Goal: Find contact information

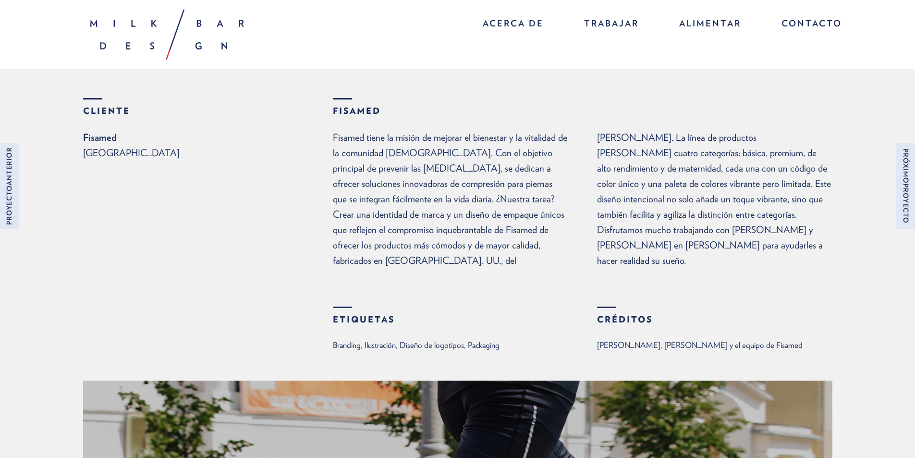
click at [90, 153] on font "México" at bounding box center [131, 153] width 97 height 12
click at [99, 154] on font "México" at bounding box center [131, 153] width 97 height 12
click at [98, 157] on font "México" at bounding box center [131, 153] width 97 height 12
click at [461, 221] on p "Fisamed tiene la misión de mejorar el bienestar y la vitalidad de la comunidad …" at bounding box center [583, 199] width 500 height 138
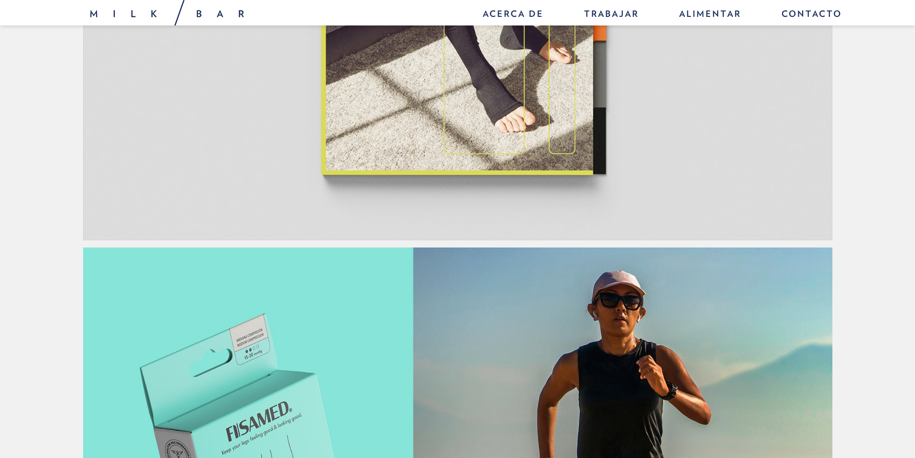
scroll to position [1393, 0]
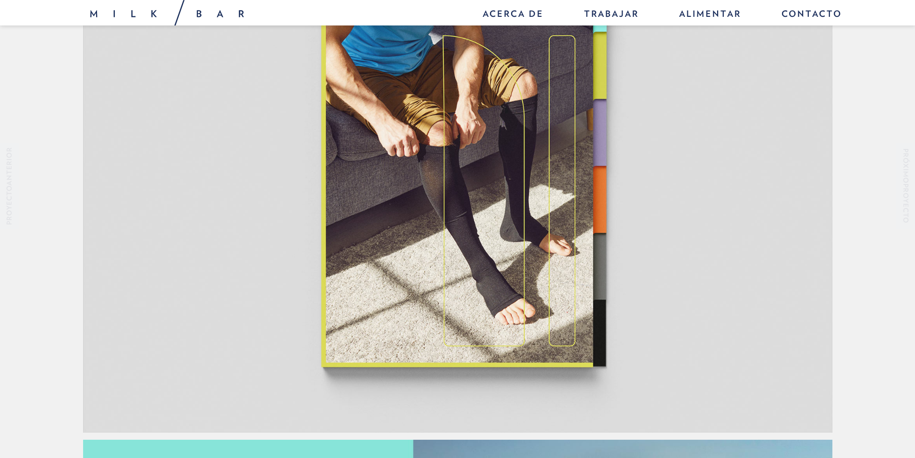
click at [537, 134] on img at bounding box center [457, 166] width 749 height 531
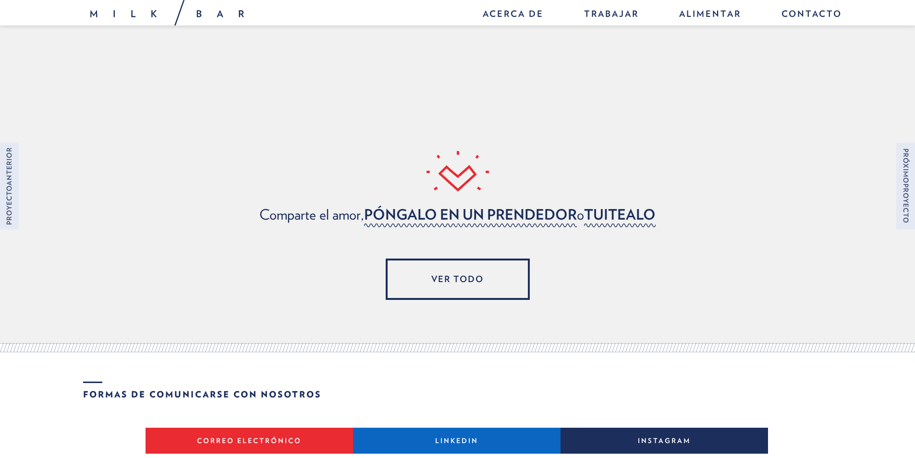
scroll to position [5061, 0]
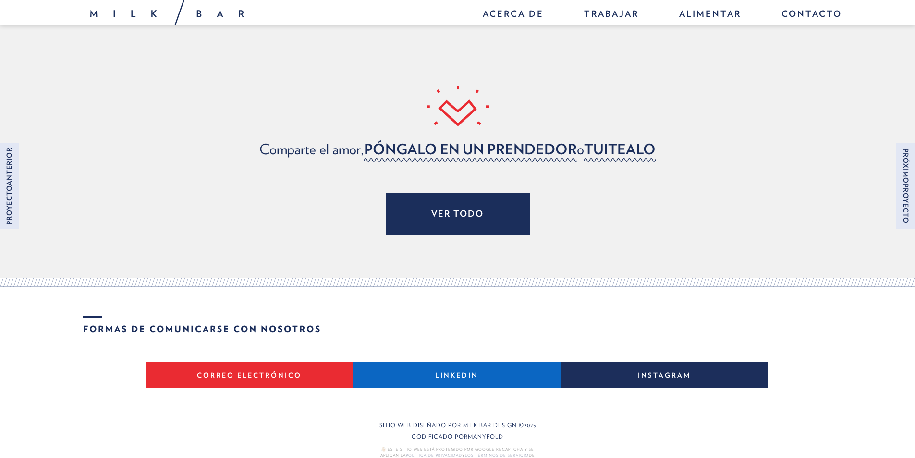
click at [458, 193] on link "Ver todo" at bounding box center [458, 213] width 144 height 41
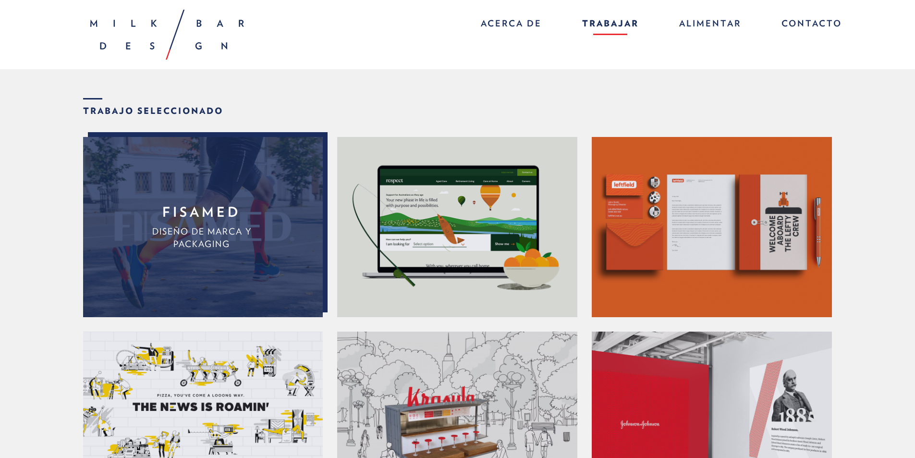
click at [248, 241] on link "Fisamed Diseño de marca y packaging" at bounding box center [202, 227] width 238 height 180
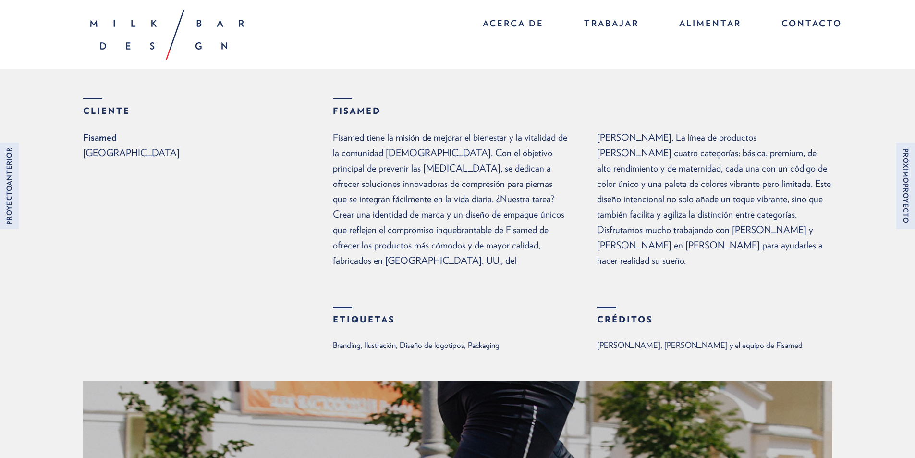
click at [105, 154] on font "México" at bounding box center [131, 153] width 97 height 12
click at [103, 139] on font "Fisamed" at bounding box center [100, 138] width 34 height 12
click at [117, 108] on font "Cliente" at bounding box center [106, 111] width 47 height 10
click at [364, 107] on font "Fisamed" at bounding box center [357, 111] width 48 height 10
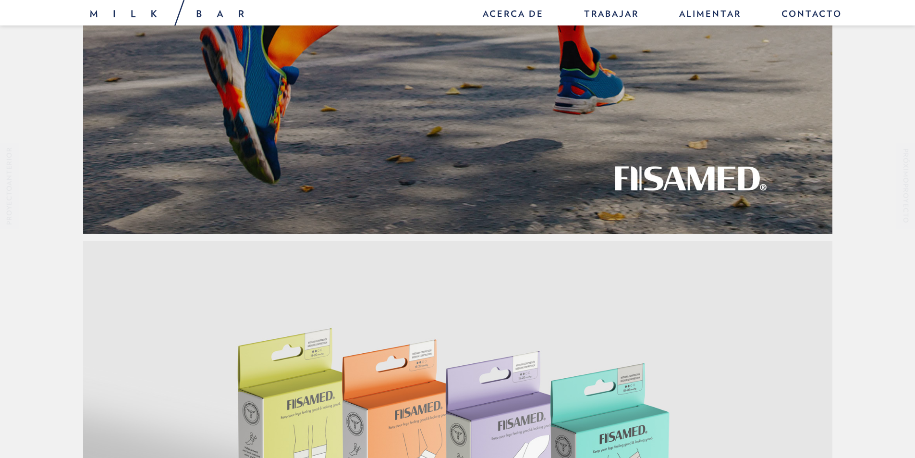
scroll to position [336, 0]
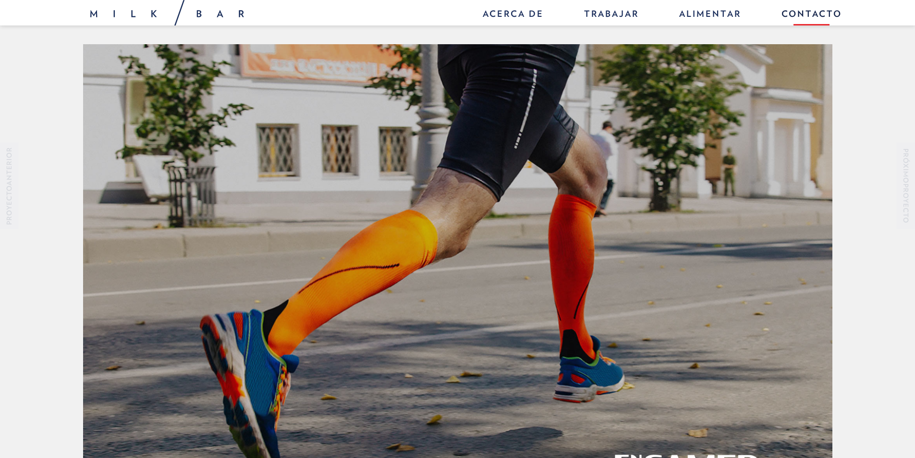
click at [803, 10] on font "Contacto" at bounding box center [812, 14] width 61 height 10
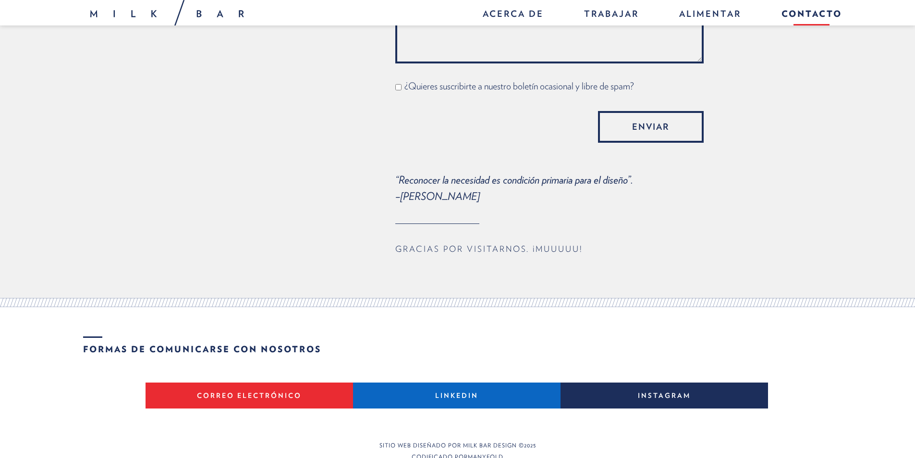
scroll to position [771, 0]
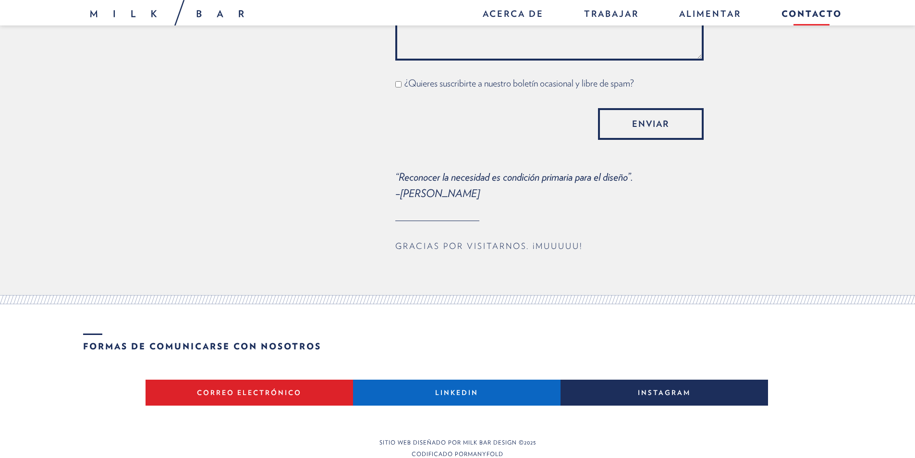
click at [249, 389] on font "Correo electrónico" at bounding box center [249, 393] width 105 height 8
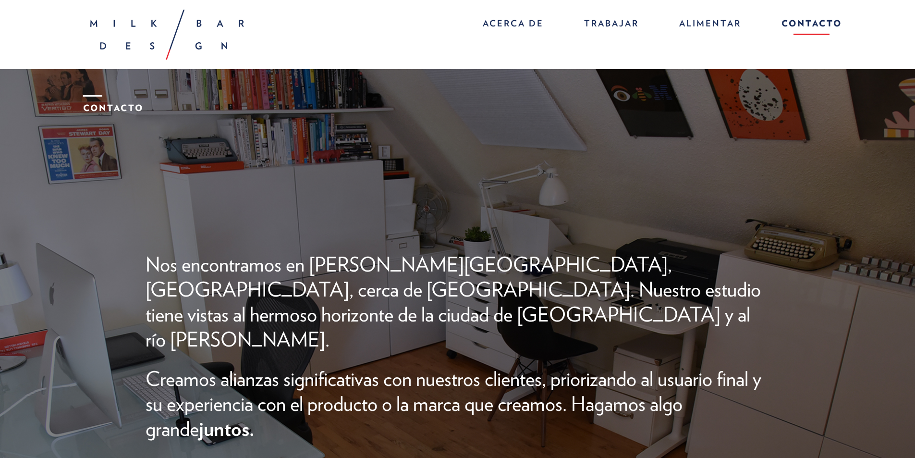
scroll to position [0, 0]
